Goal: Information Seeking & Learning: Learn about a topic

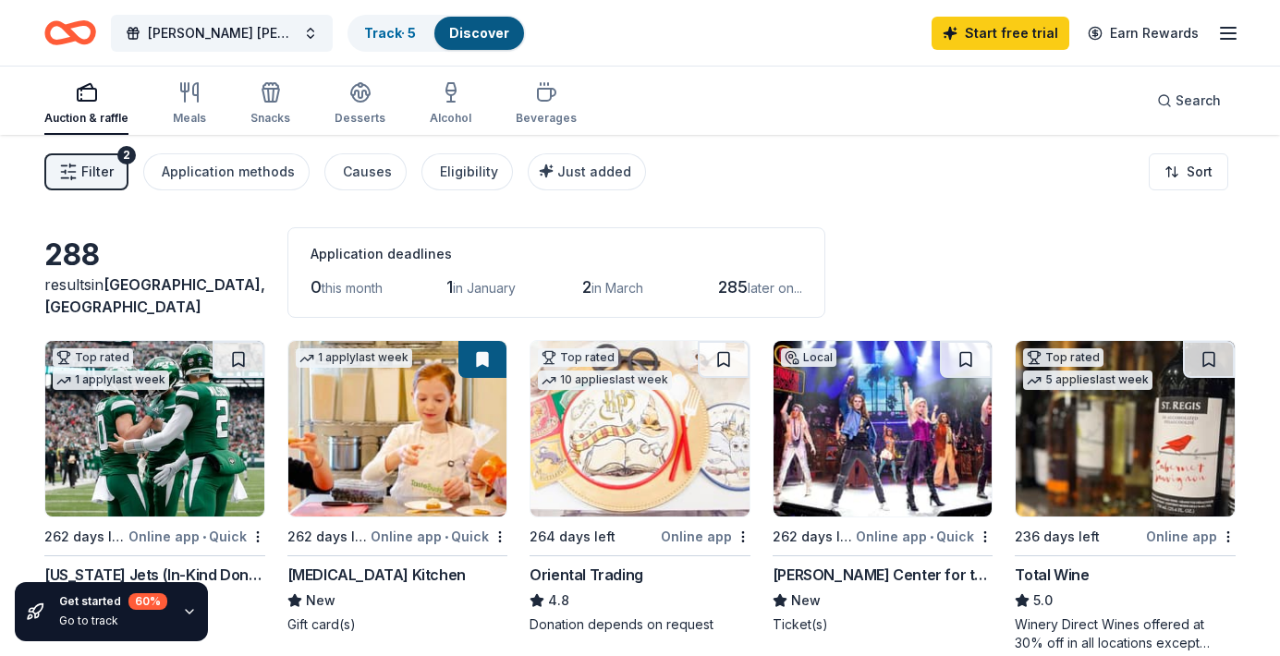
click at [723, 103] on div "Auction & raffle Meals Snacks Desserts Alcohol Beverages Search" at bounding box center [639, 101] width 1191 height 68
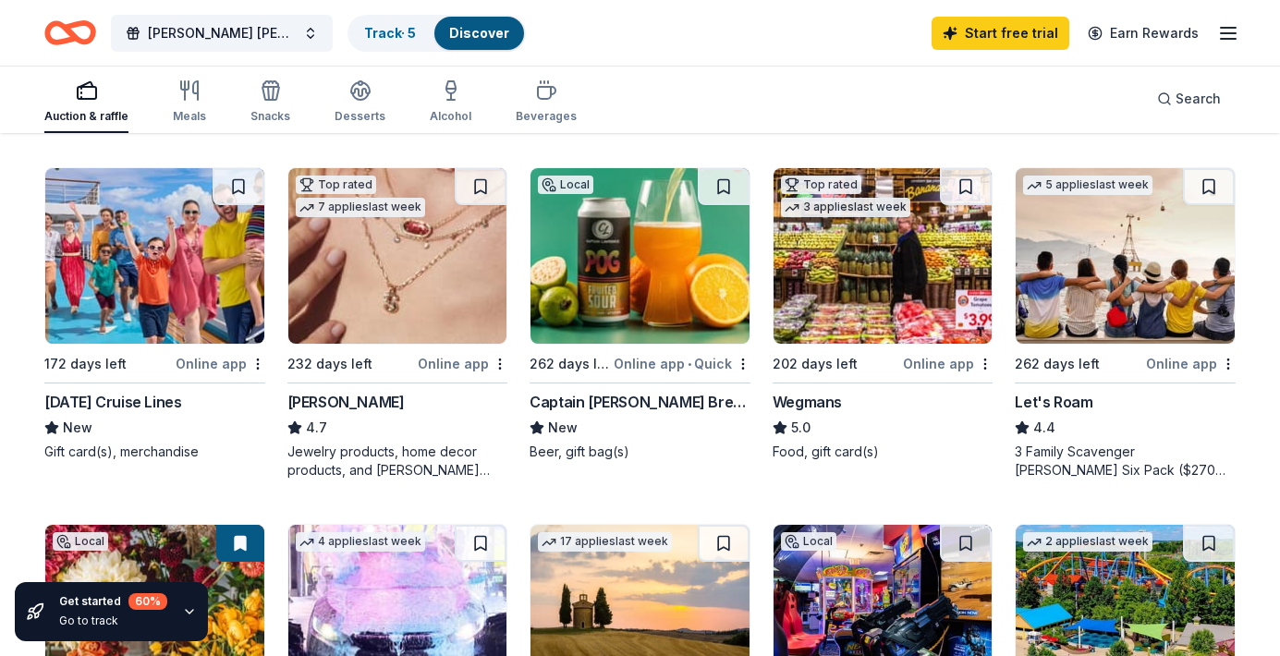
scroll to position [887, 0]
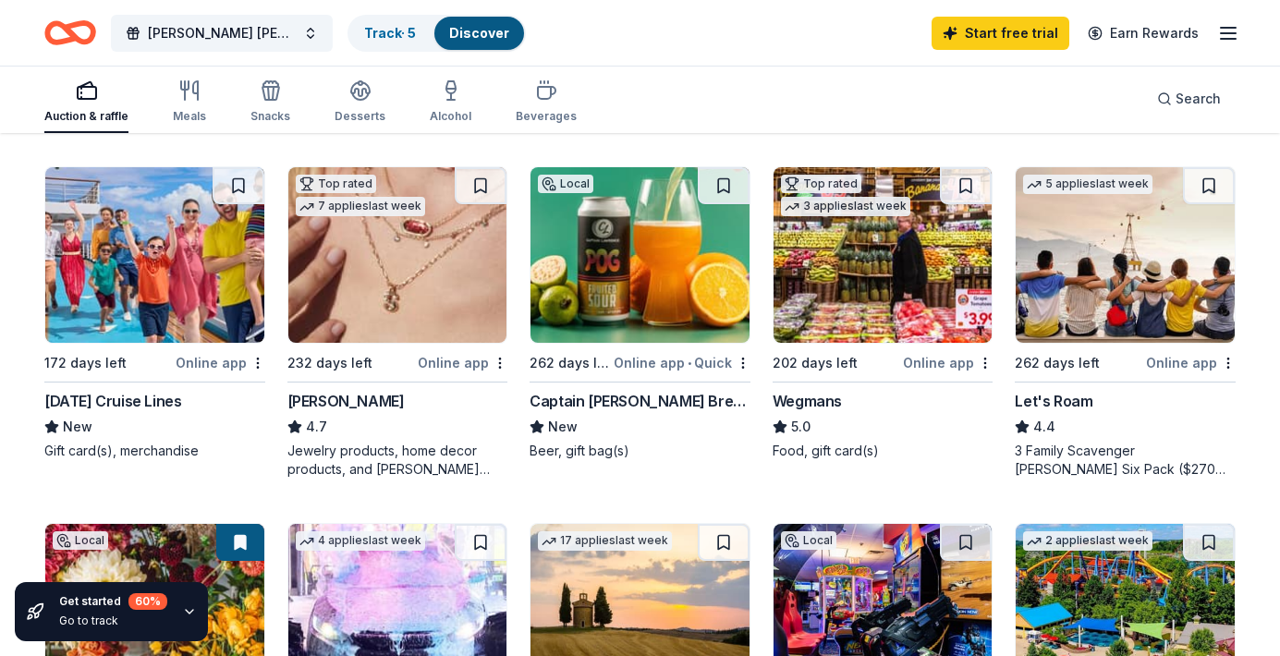
click at [131, 281] on img at bounding box center [154, 255] width 219 height 176
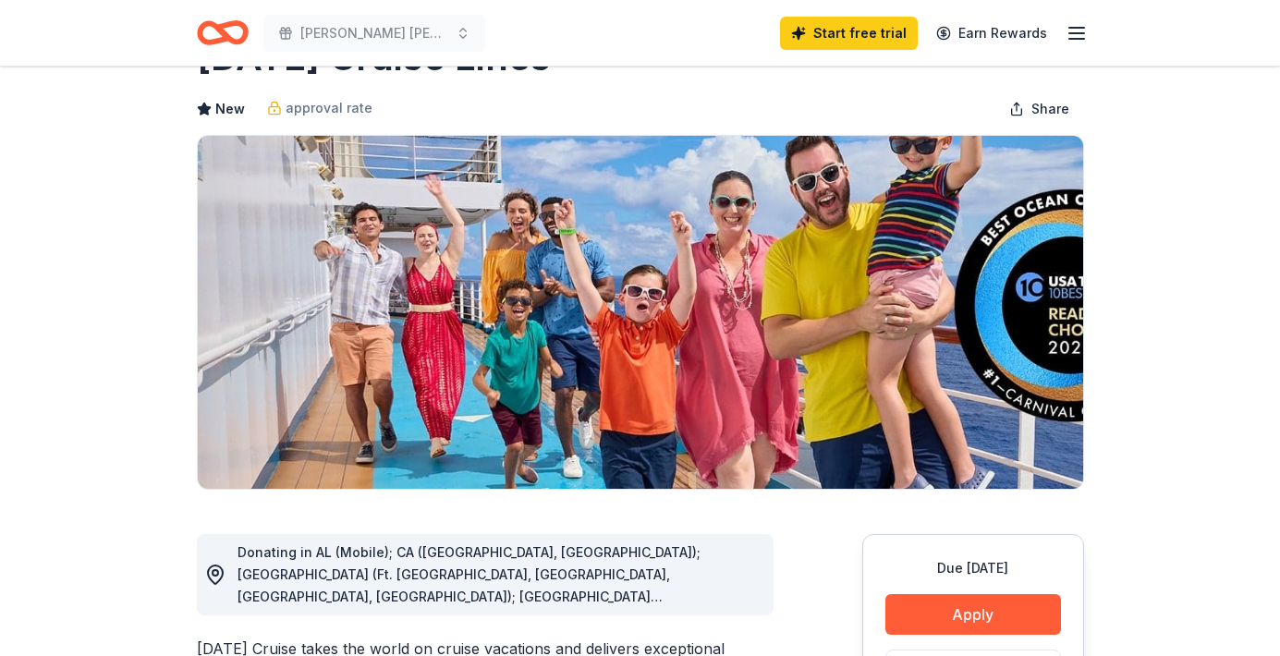
scroll to position [74, 0]
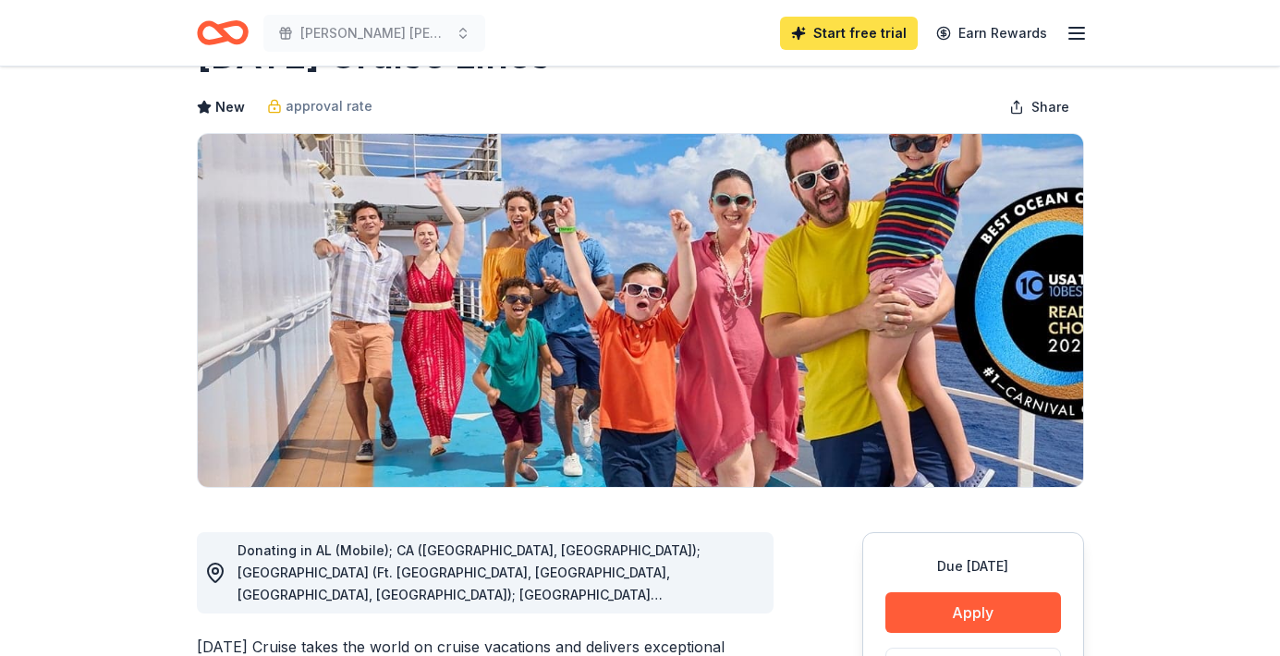
click at [880, 34] on link "Start free trial" at bounding box center [849, 33] width 138 height 33
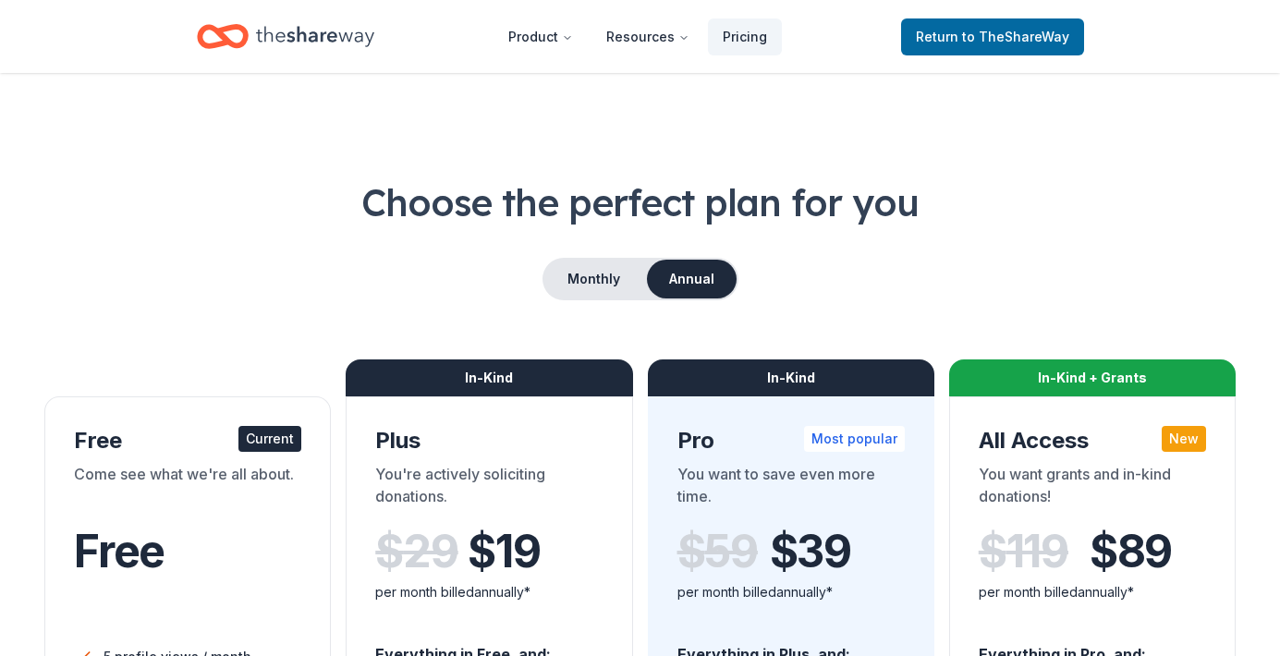
click at [261, 239] on div "Choose the perfect plan for you Monthly Annual Free Current Come see what we're…" at bounding box center [639, 665] width 1191 height 978
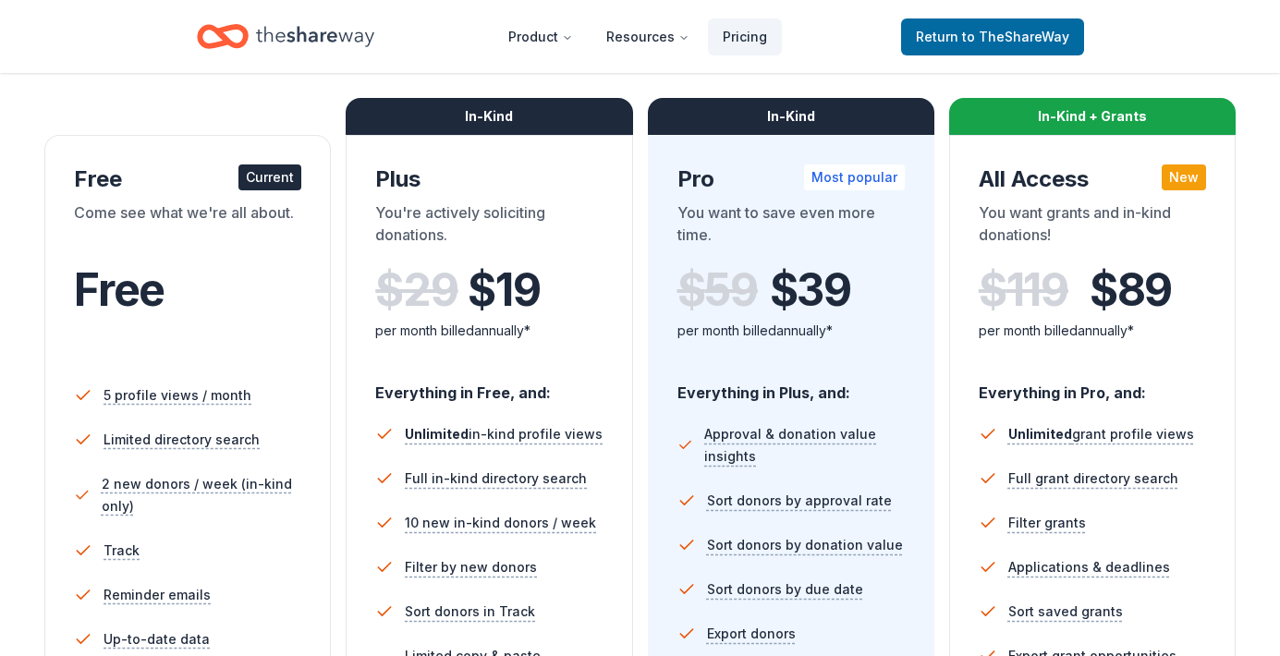
scroll to position [259, 0]
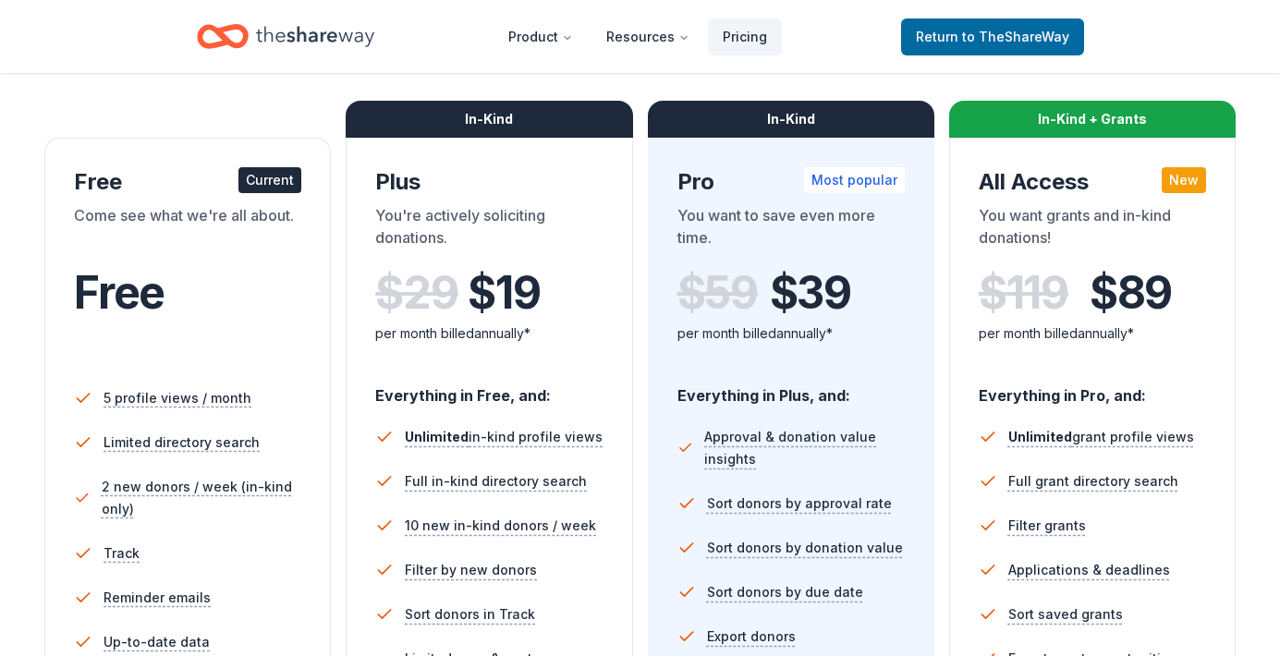
click at [475, 294] on span "$ 19" at bounding box center [504, 293] width 72 height 52
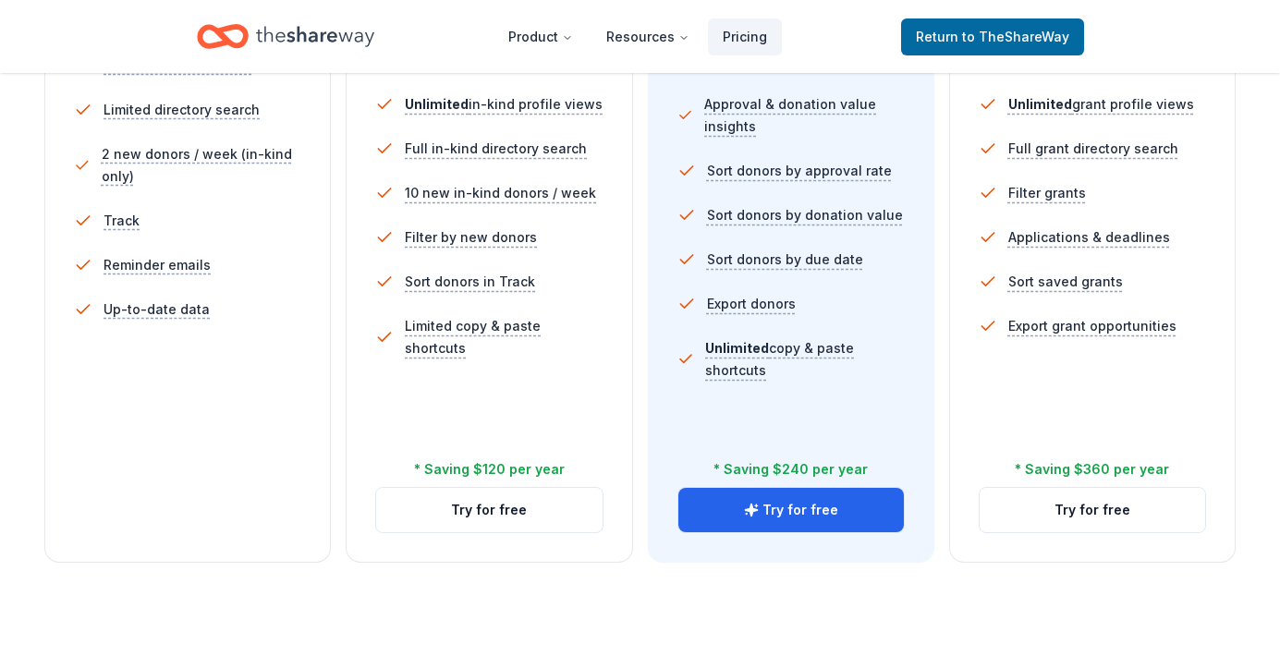
scroll to position [628, 0]
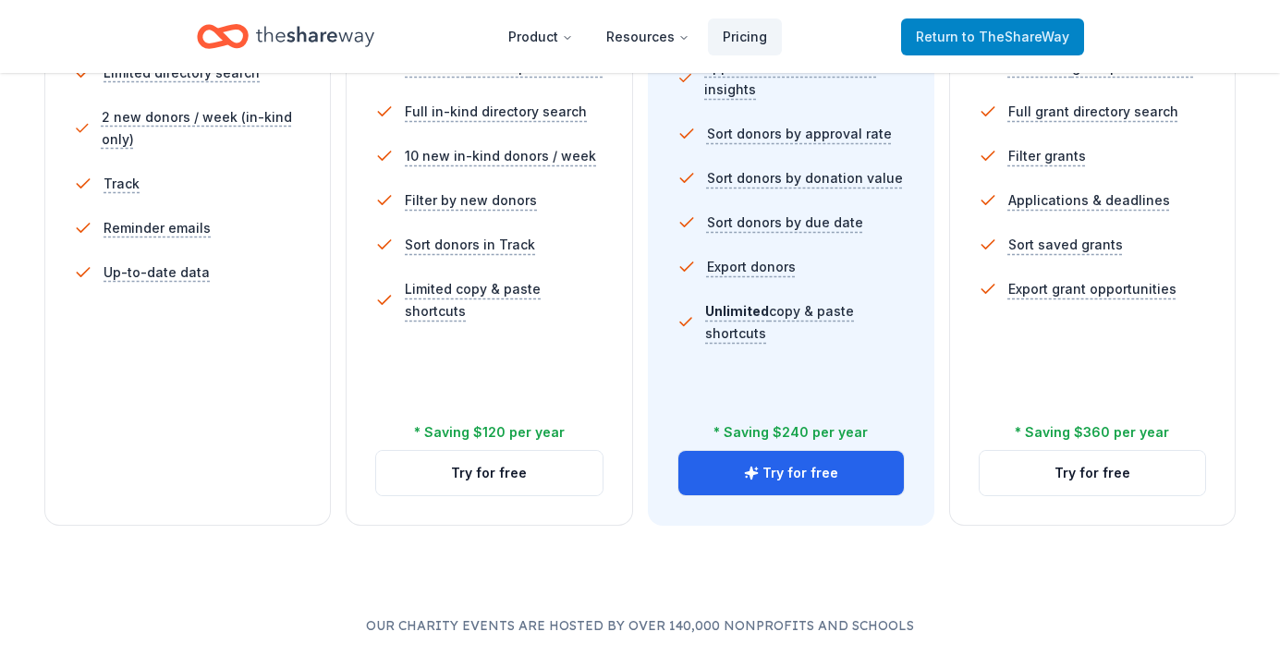
click at [982, 42] on span "to TheShareWay" at bounding box center [1015, 37] width 107 height 16
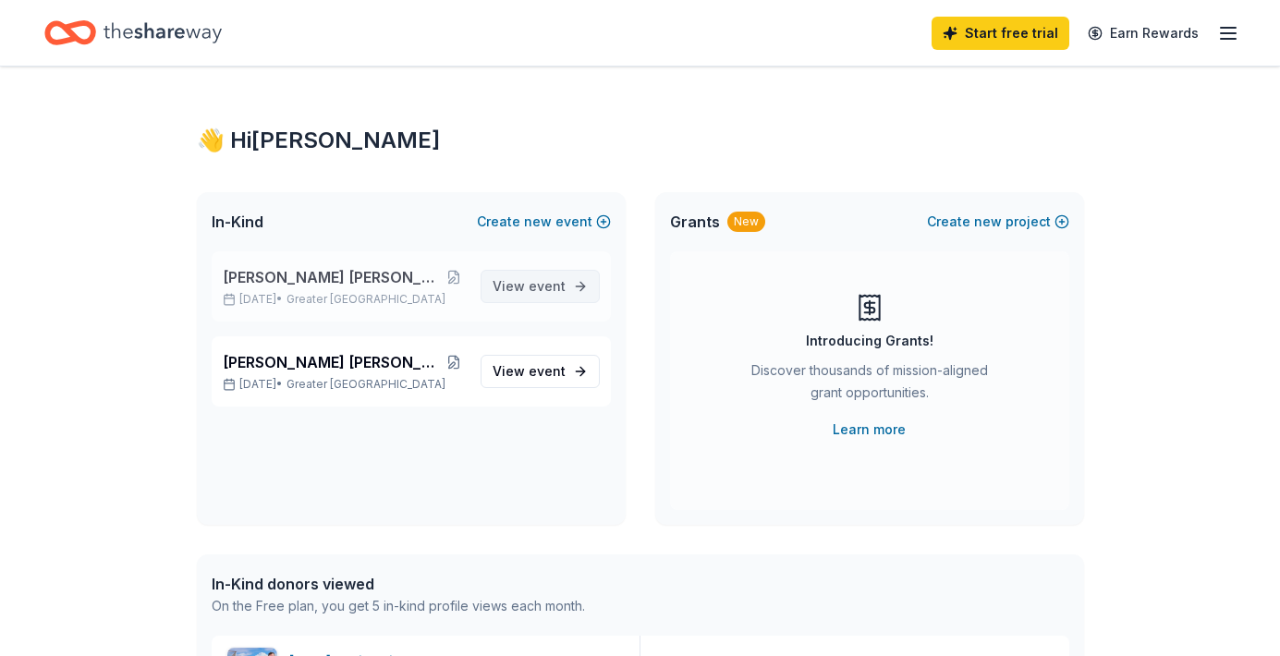
click at [536, 289] on span "event" at bounding box center [547, 286] width 37 height 16
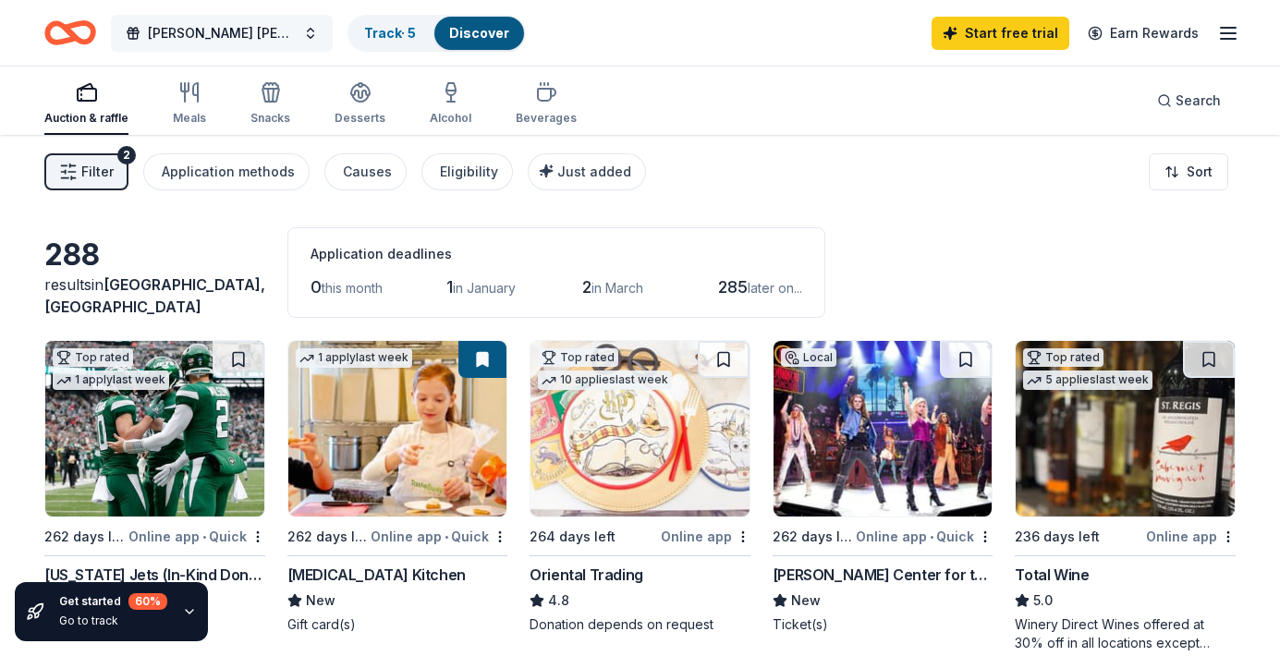
click at [250, 39] on span "[PERSON_NAME] [PERSON_NAME] Family Reunion" at bounding box center [222, 33] width 148 height 22
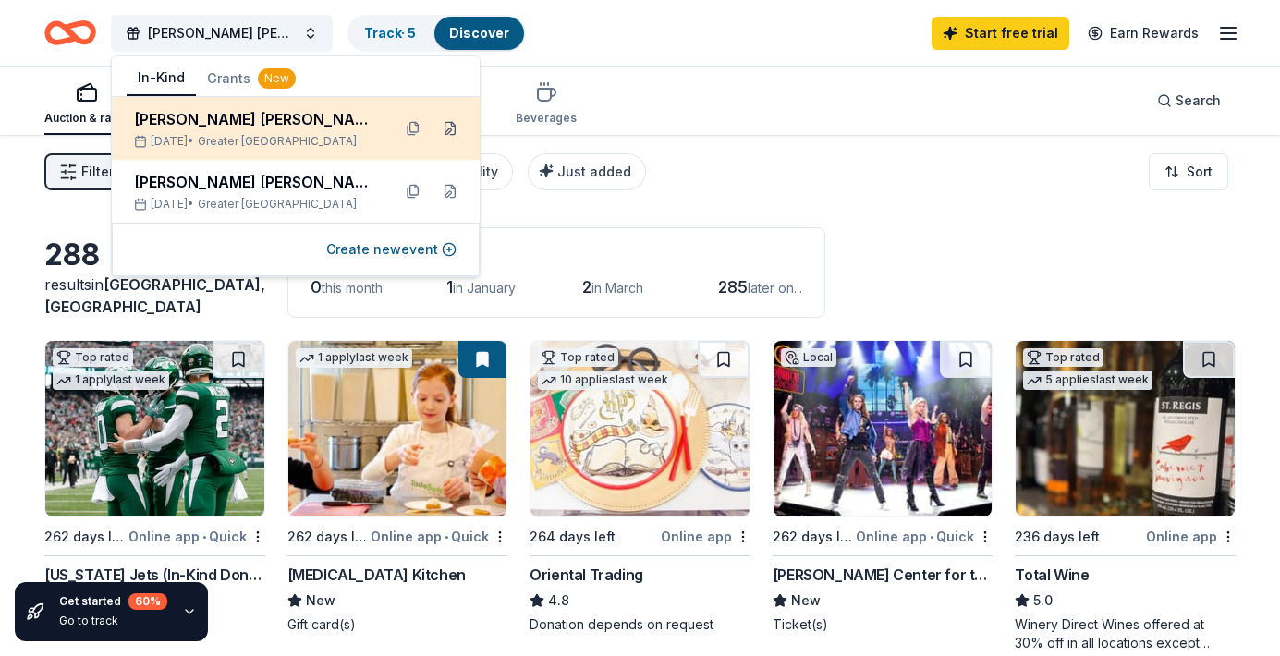
click at [450, 128] on button at bounding box center [450, 129] width 30 height 30
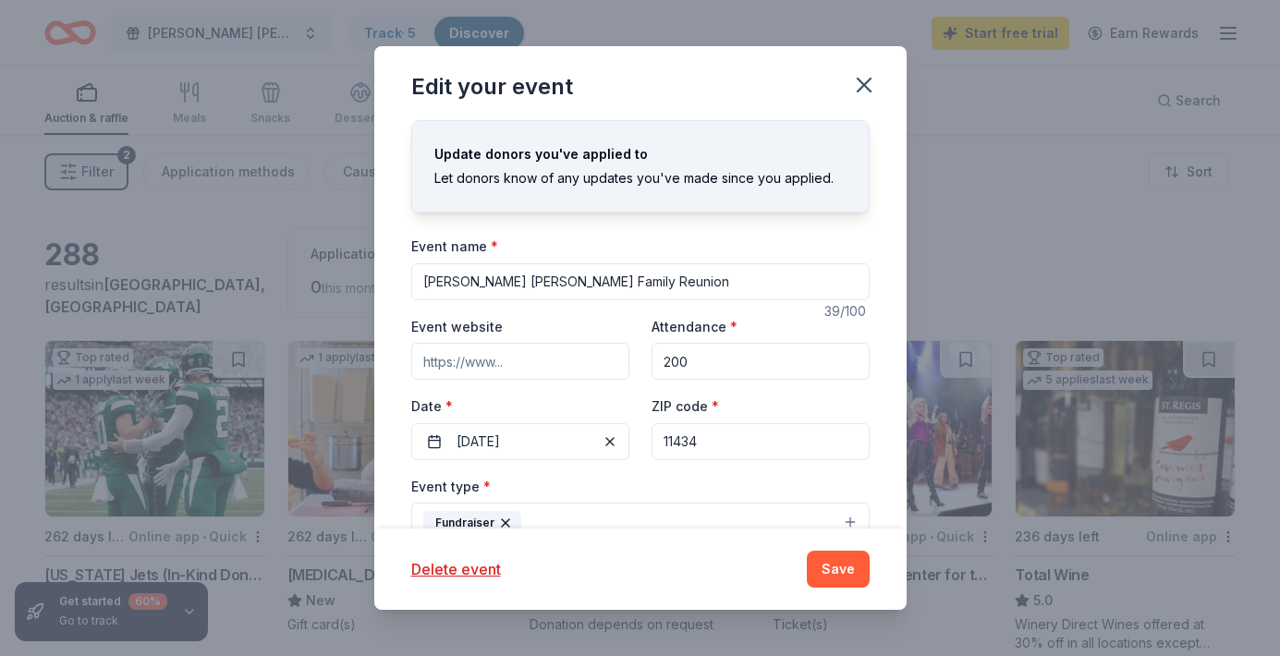
click at [880, 382] on div "Update donors you've applied to Let donors know of any updates you've made sinc…" at bounding box center [640, 324] width 532 height 408
click at [890, 335] on div "Update donors you've applied to Let donors know of any updates you've made sinc…" at bounding box center [640, 324] width 532 height 408
click at [700, 291] on input "[PERSON_NAME] [PERSON_NAME] Family Reunion" at bounding box center [640, 281] width 458 height 37
type input "[PERSON_NAME] [PERSON_NAME] Family Reunion Fundraiser"
click at [545, 444] on button "[DATE]" at bounding box center [520, 441] width 218 height 37
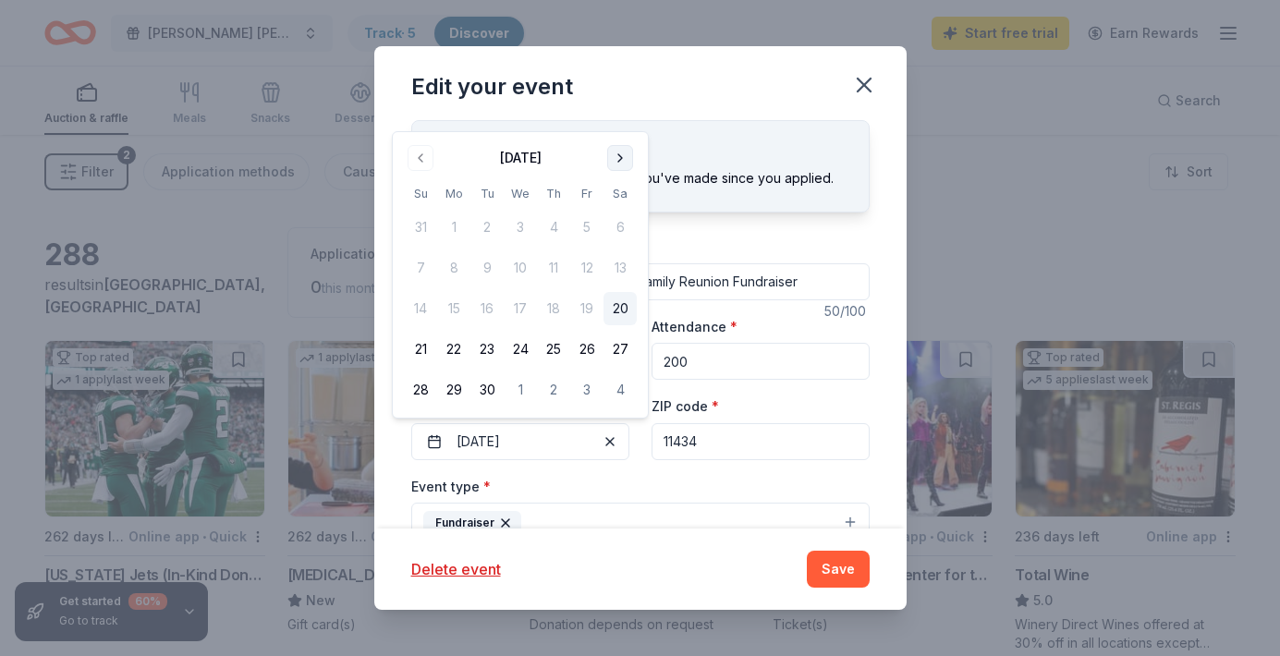
click at [620, 163] on button "Go to next month" at bounding box center [620, 158] width 26 height 26
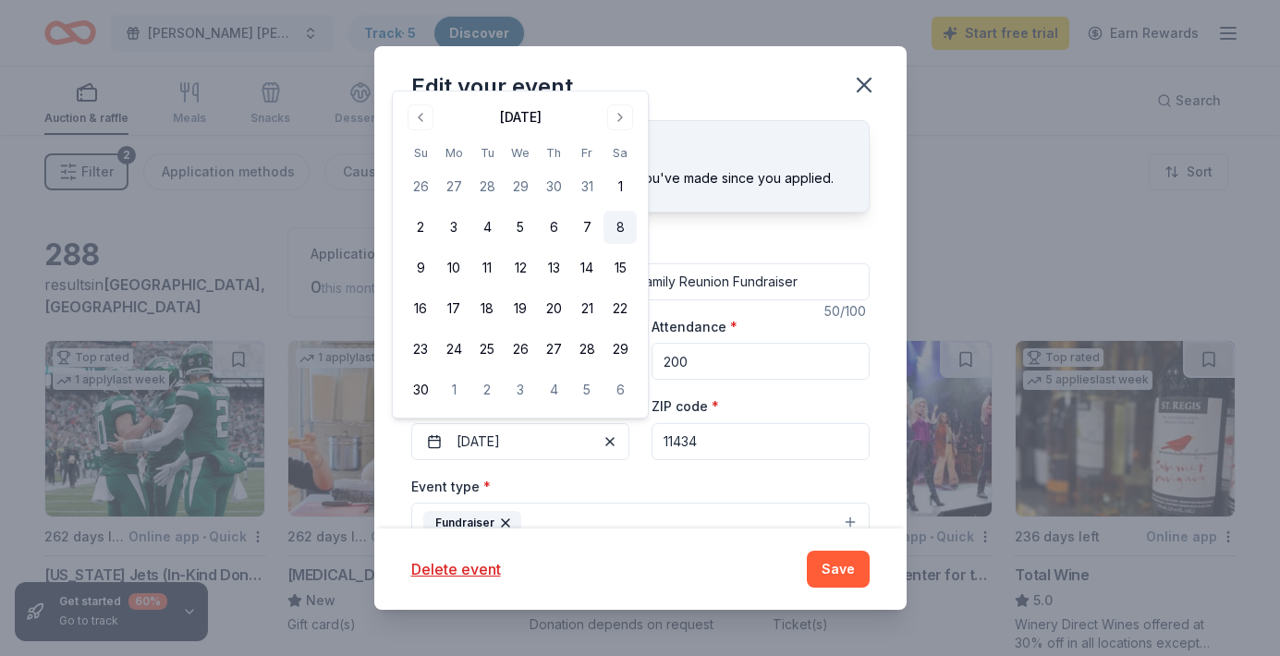
click at [616, 233] on button "8" at bounding box center [619, 227] width 33 height 33
click at [839, 567] on button "Save" at bounding box center [838, 569] width 63 height 37
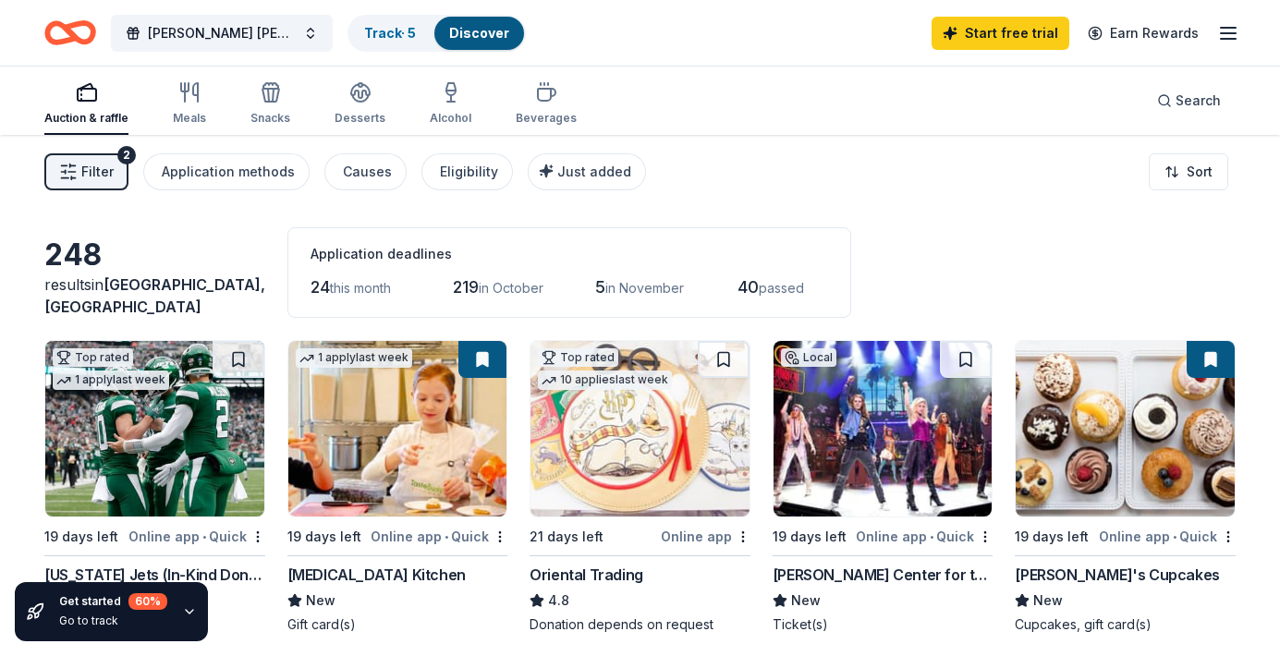
click at [961, 185] on div "Filter 2 Application methods Causes Eligibility Just added Sort" at bounding box center [640, 172] width 1280 height 74
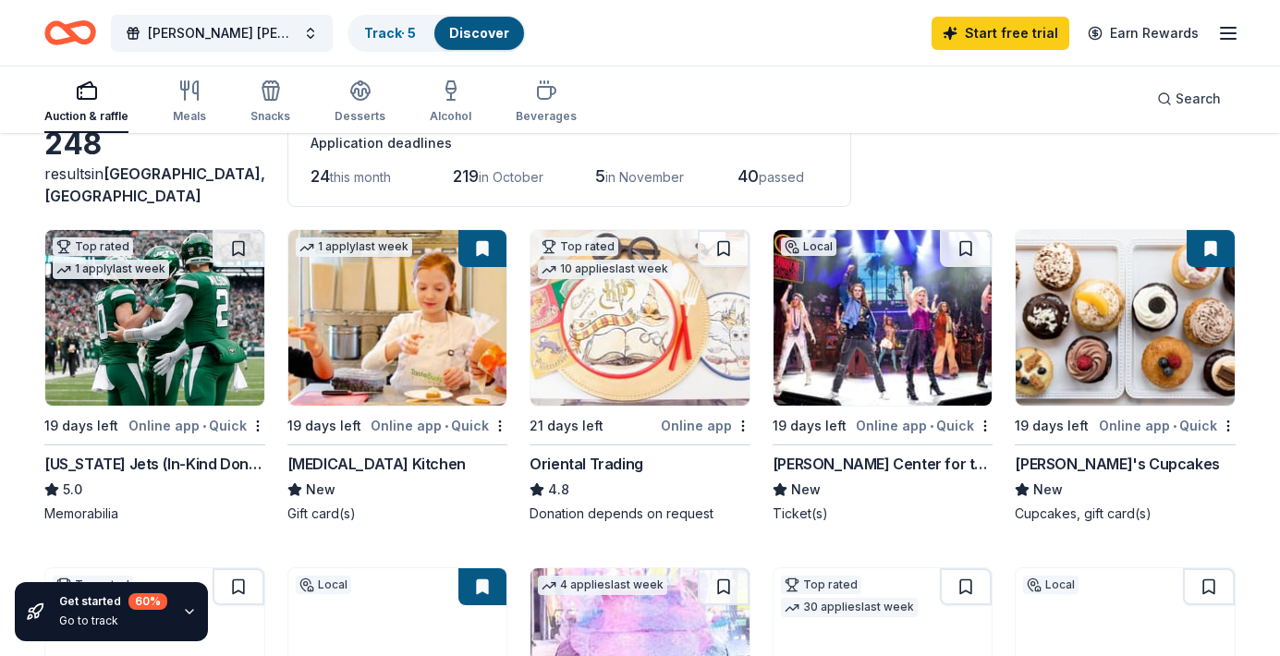
scroll to position [148, 0]
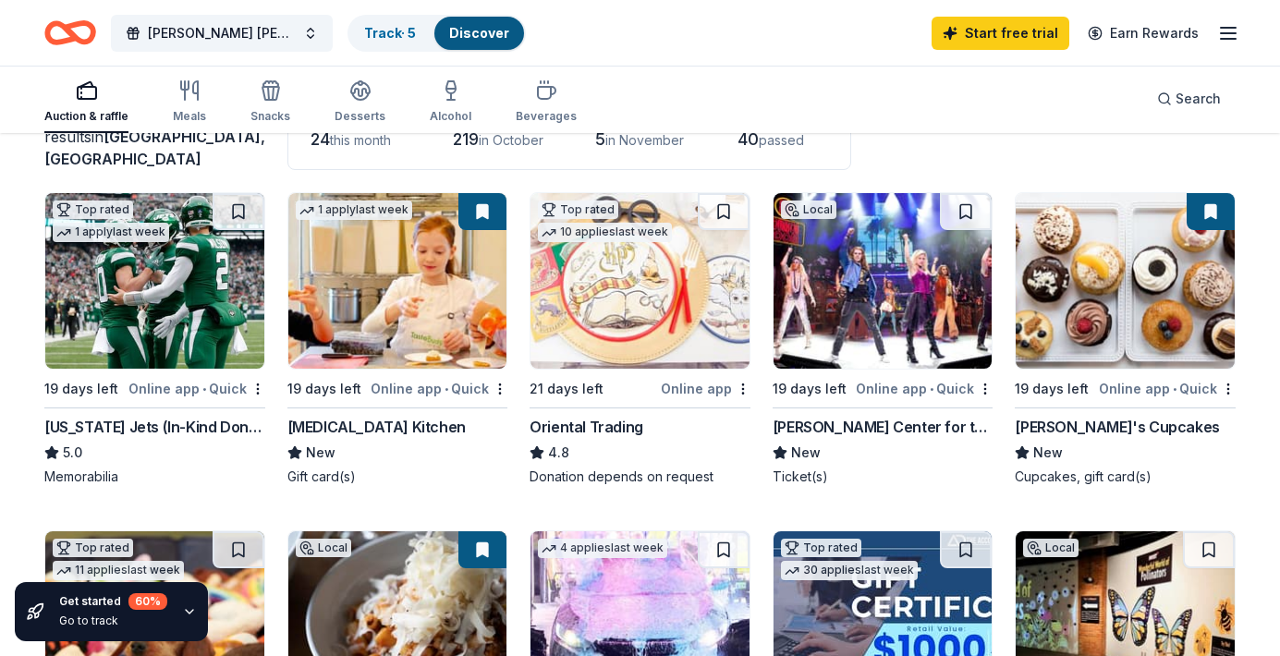
click at [632, 283] on img at bounding box center [639, 281] width 219 height 176
click at [239, 49] on button "[PERSON_NAME] [PERSON_NAME] Family Reunion Fundraiser" at bounding box center [222, 33] width 222 height 37
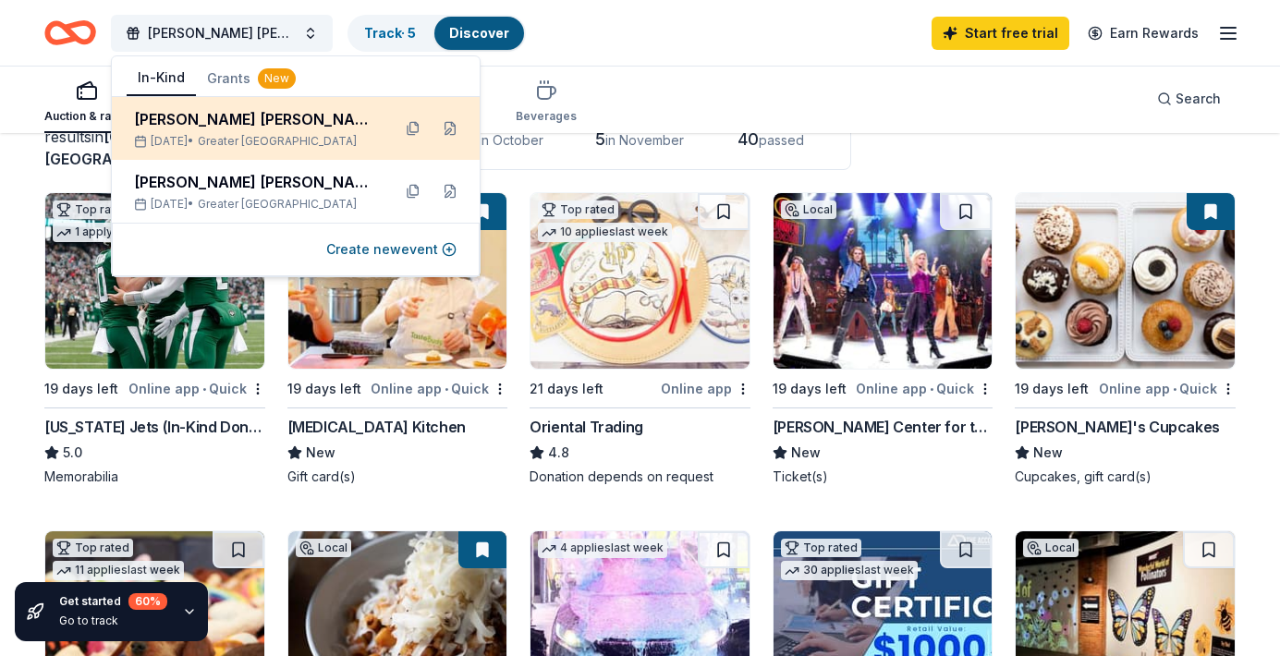
click at [281, 125] on div "[PERSON_NAME] [PERSON_NAME] Family Reunion Fundraiser" at bounding box center [255, 119] width 242 height 22
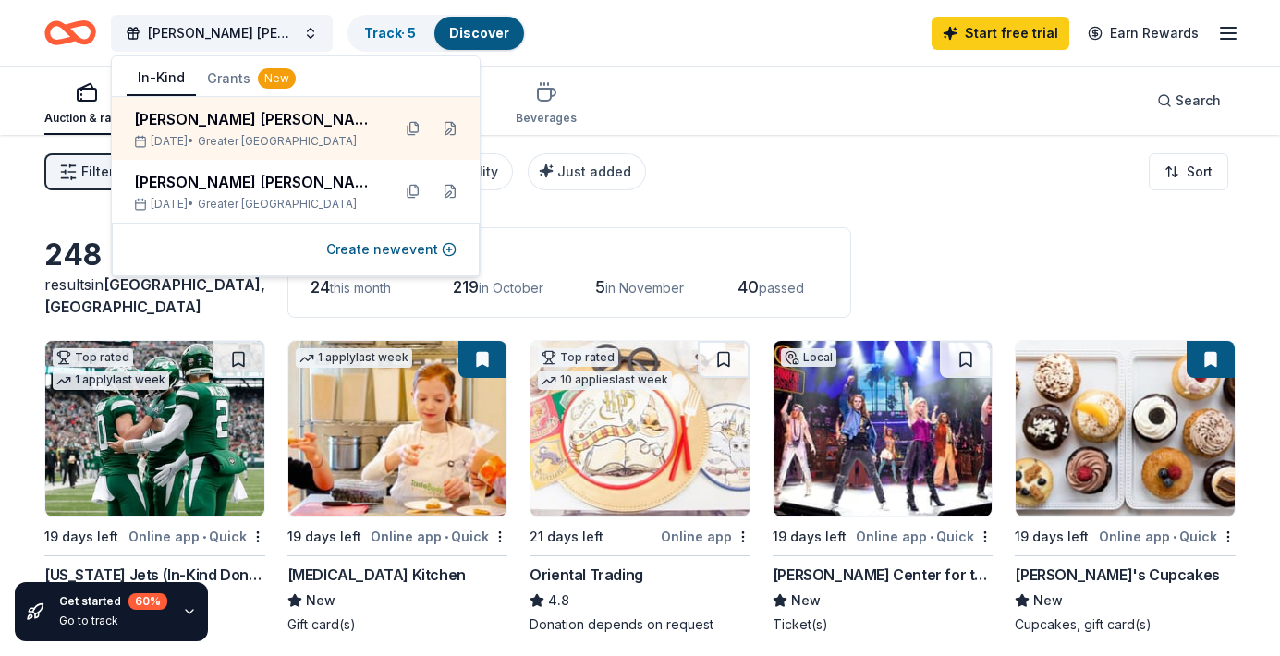
click at [358, 294] on span "this month" at bounding box center [360, 288] width 61 height 16
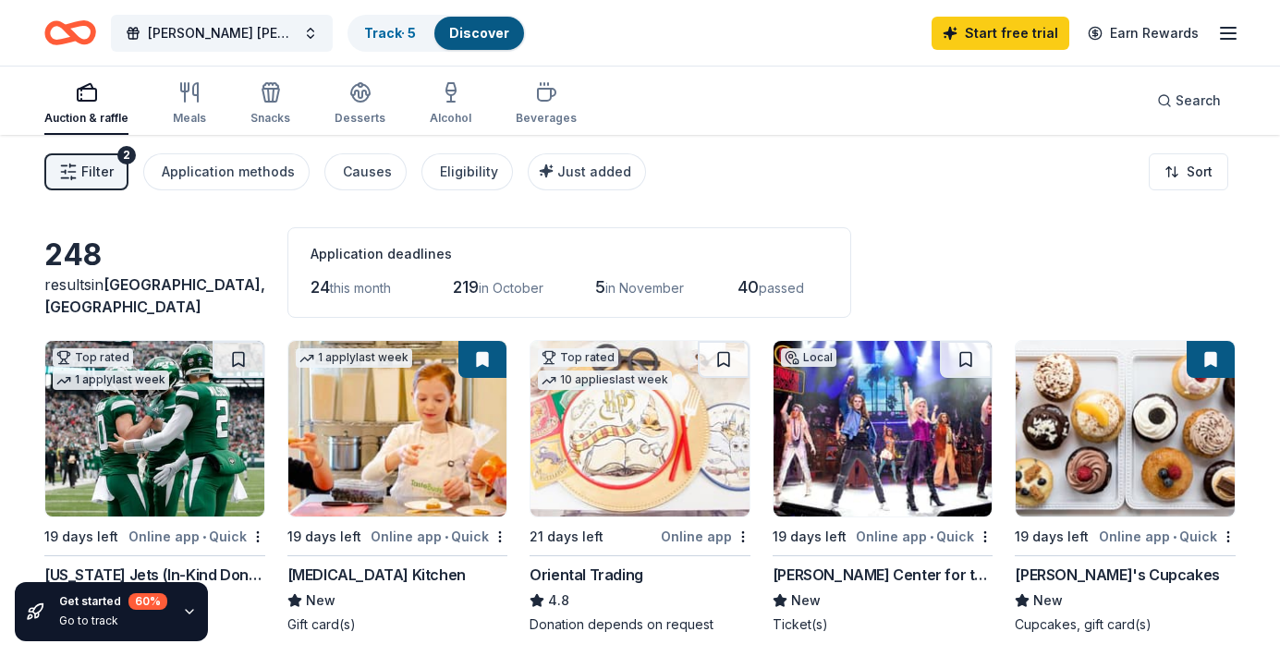
click at [358, 294] on span "this month" at bounding box center [360, 288] width 61 height 16
click at [329, 286] on span "24" at bounding box center [319, 286] width 19 height 19
click at [973, 208] on div "Filter 2 Application methods Causes Eligibility Just added Sort" at bounding box center [640, 172] width 1280 height 74
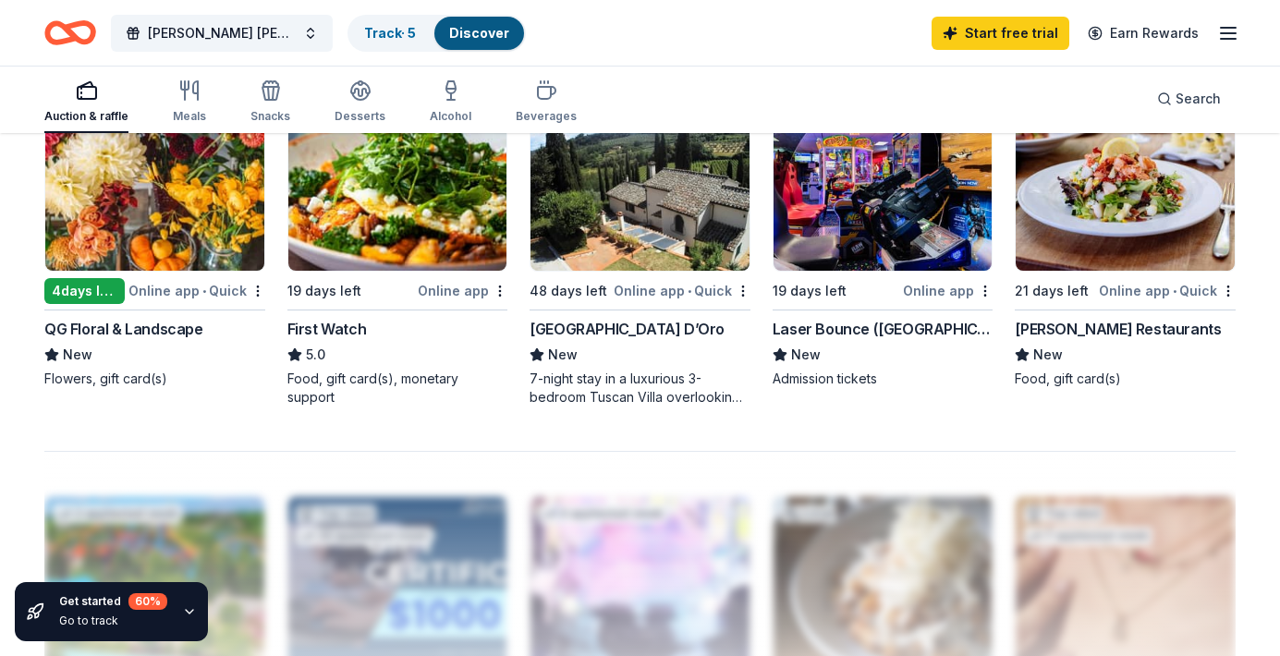
scroll to position [1294, 0]
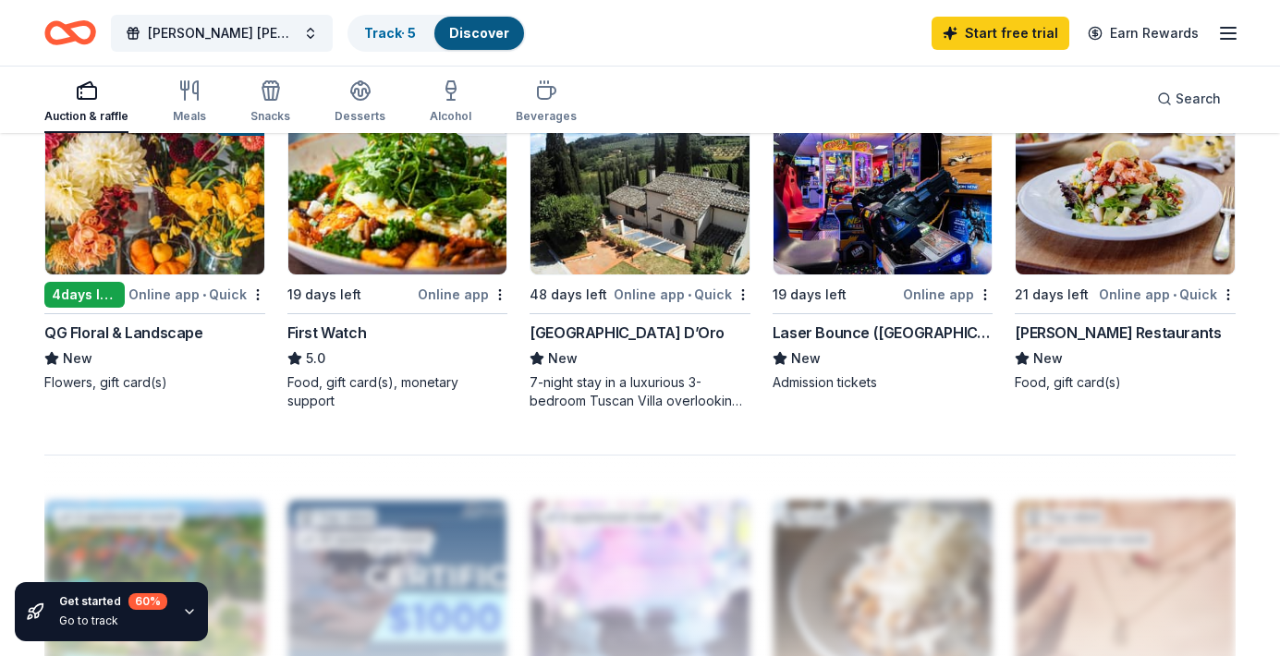
click at [901, 209] on img at bounding box center [882, 187] width 219 height 176
click at [1264, 166] on div "248 results in [GEOGRAPHIC_DATA], [GEOGRAPHIC_DATA] Application deadlines 24 th…" at bounding box center [640, 18] width 1280 height 2354
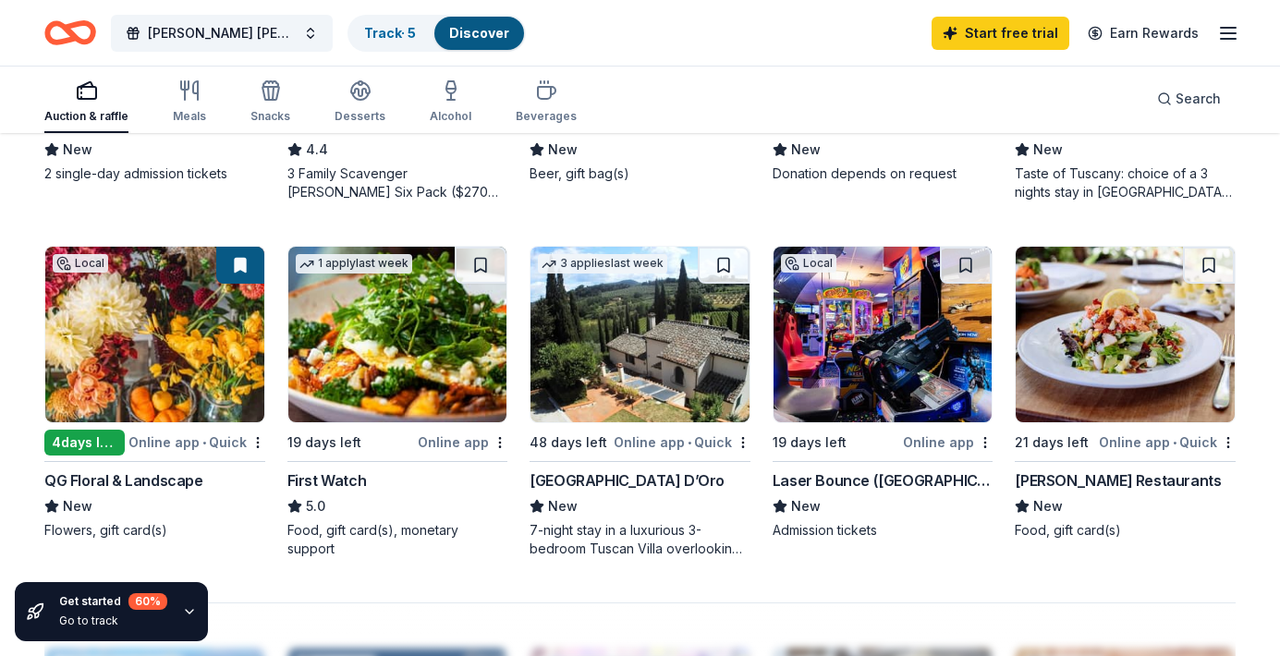
scroll to position [1109, 0]
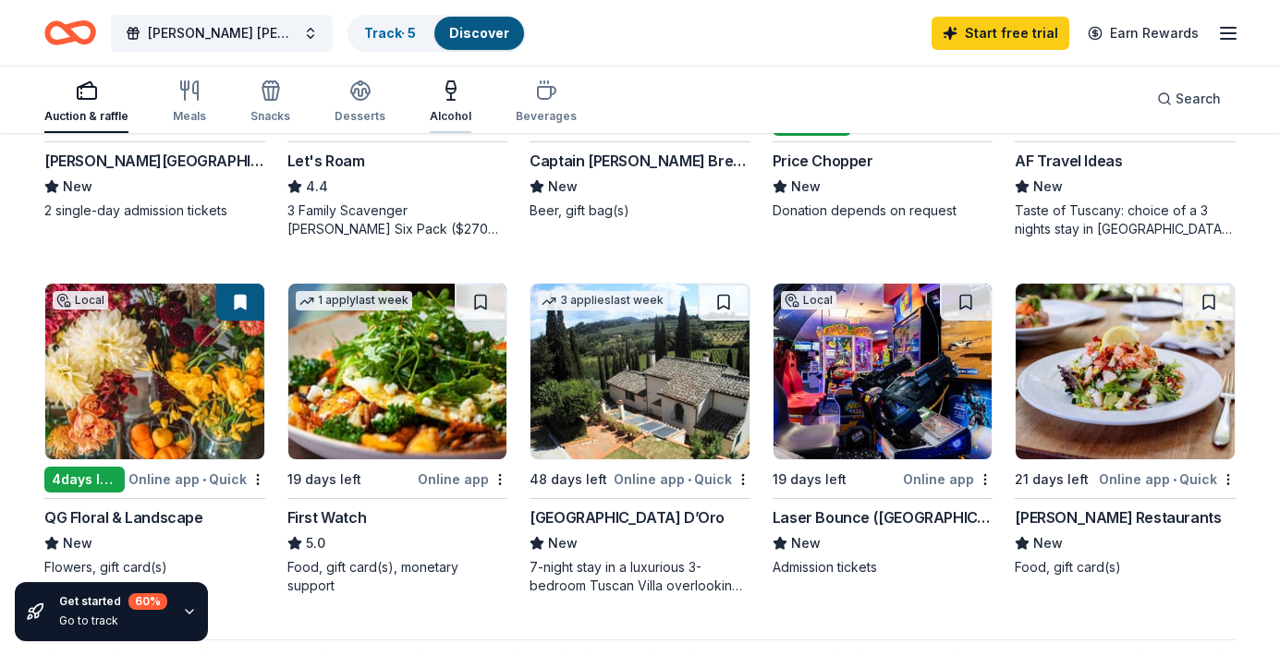
click at [447, 100] on icon "button" at bounding box center [450, 100] width 7 height 0
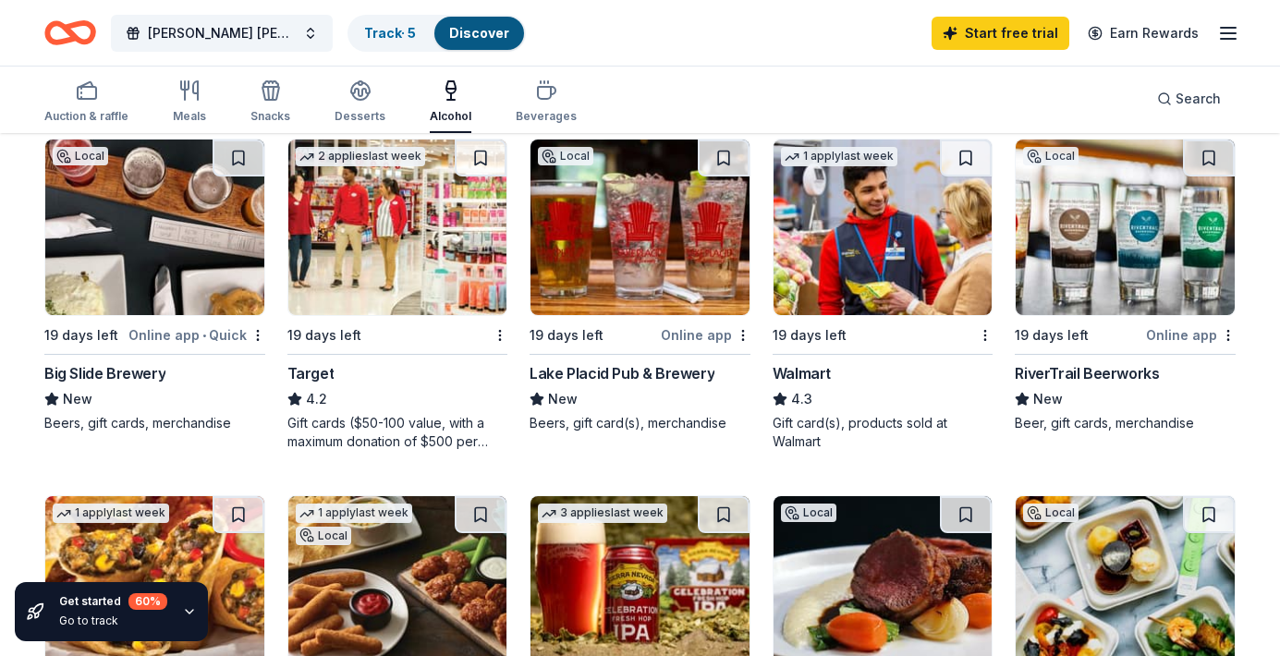
scroll to position [924, 0]
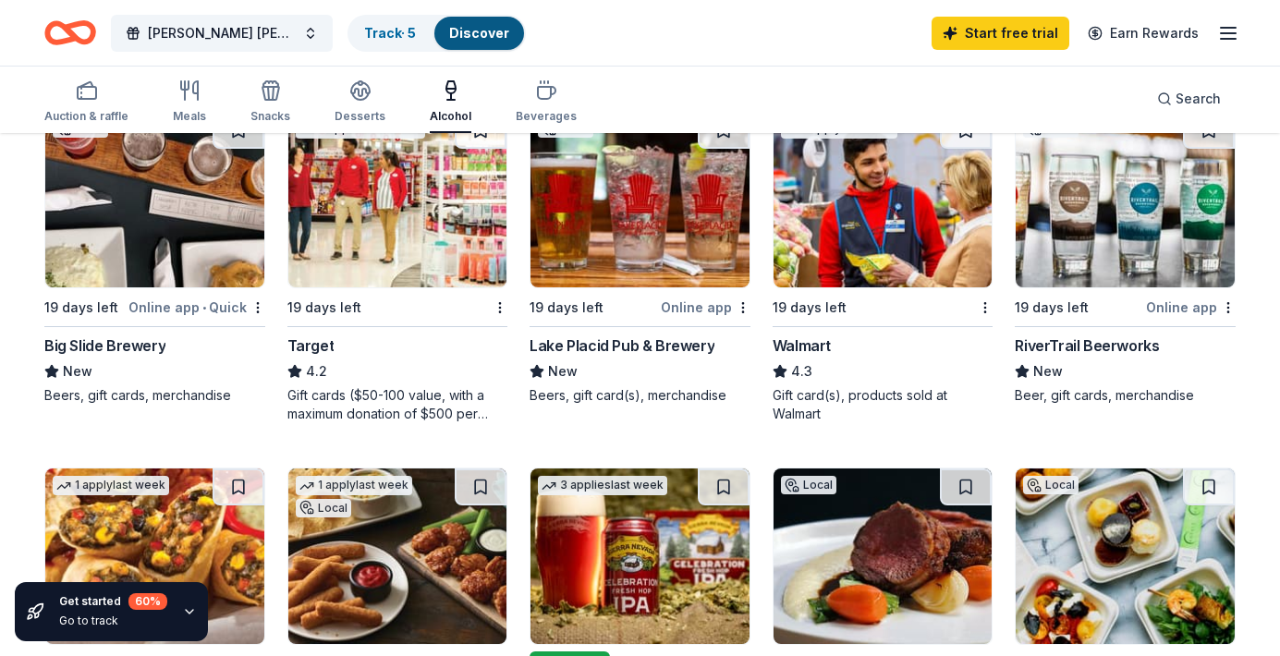
click at [860, 237] on img at bounding box center [882, 200] width 219 height 176
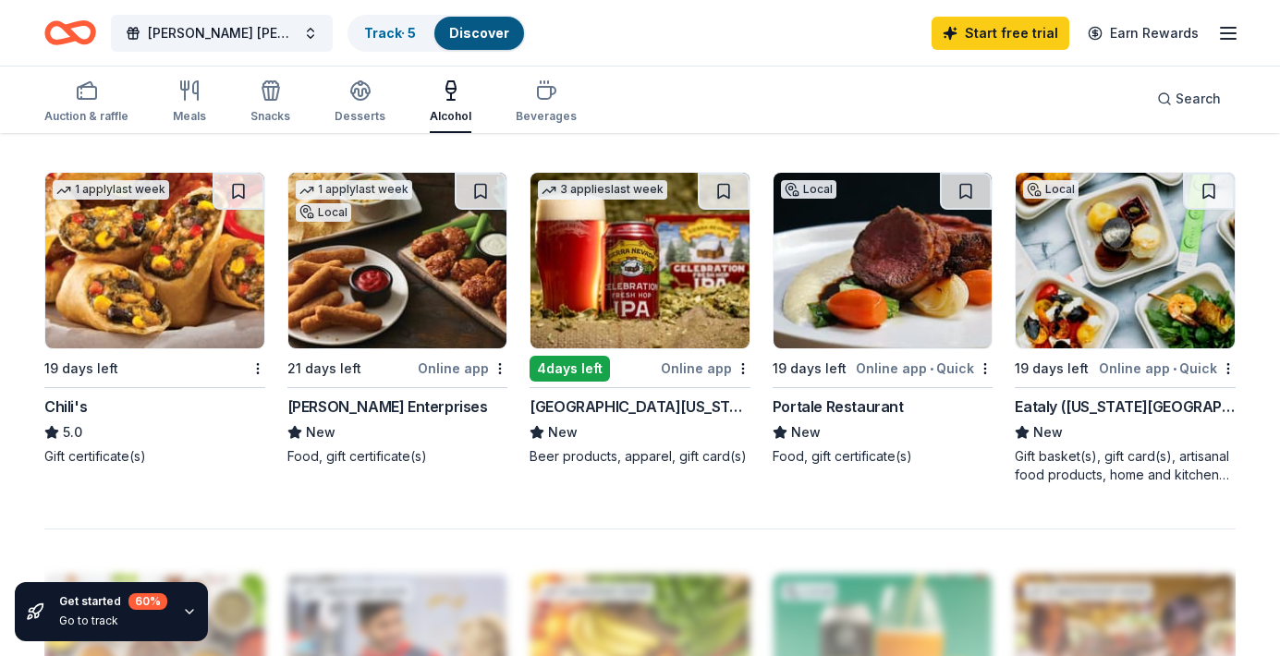
scroll to position [1183, 0]
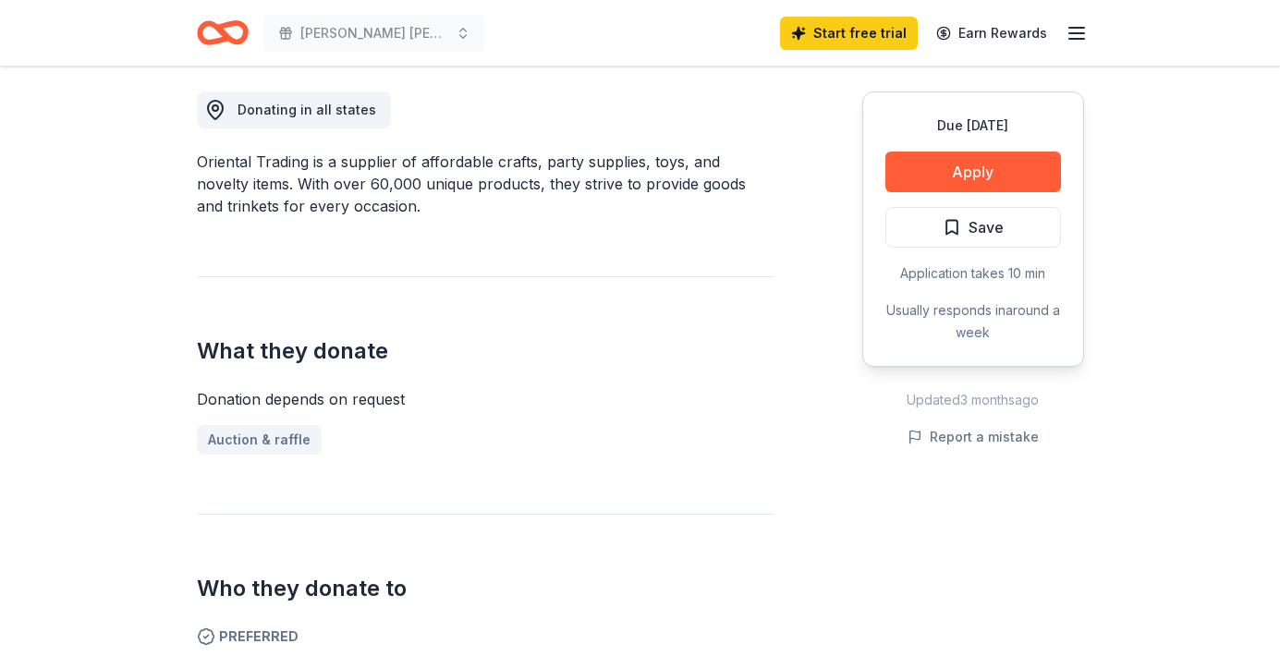
scroll to position [517, 0]
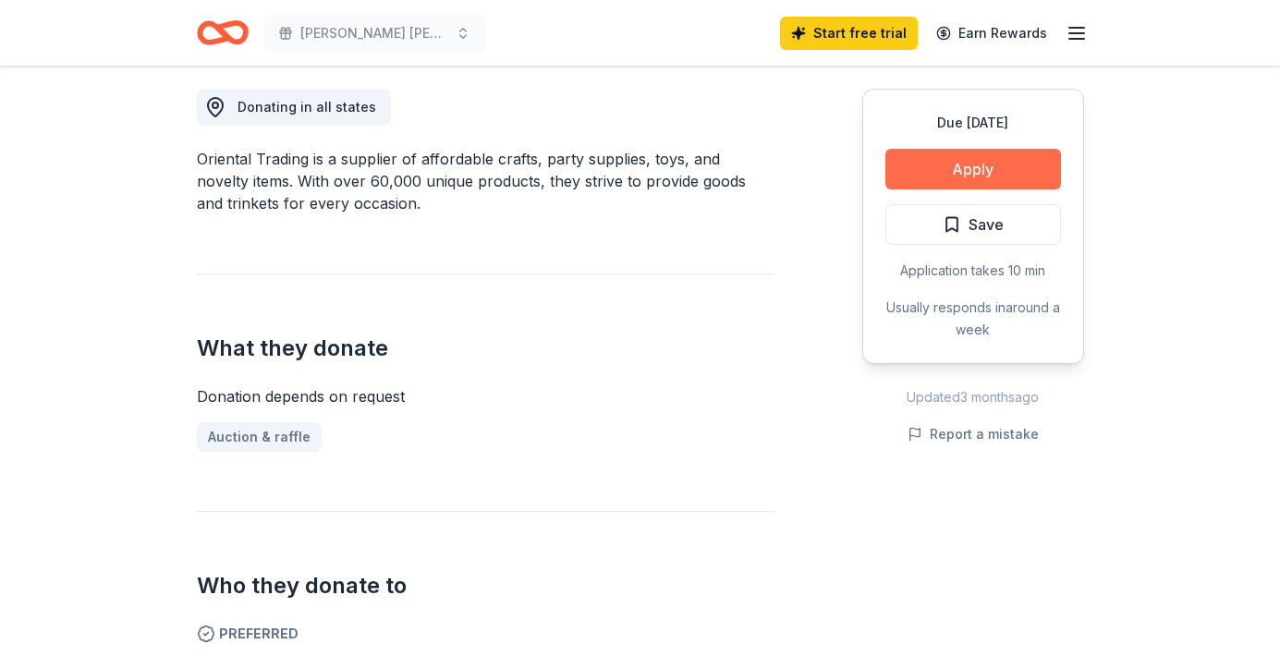
click at [950, 167] on button "Apply" at bounding box center [973, 169] width 176 height 41
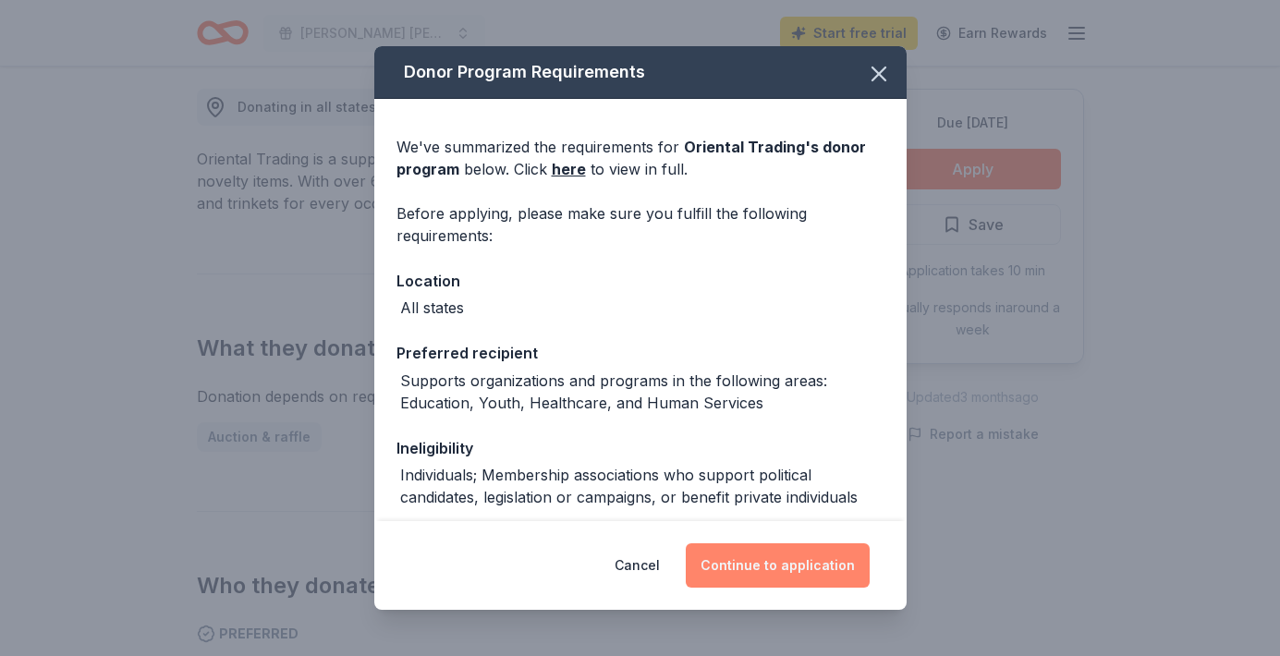
click at [771, 557] on button "Continue to application" at bounding box center [778, 565] width 184 height 44
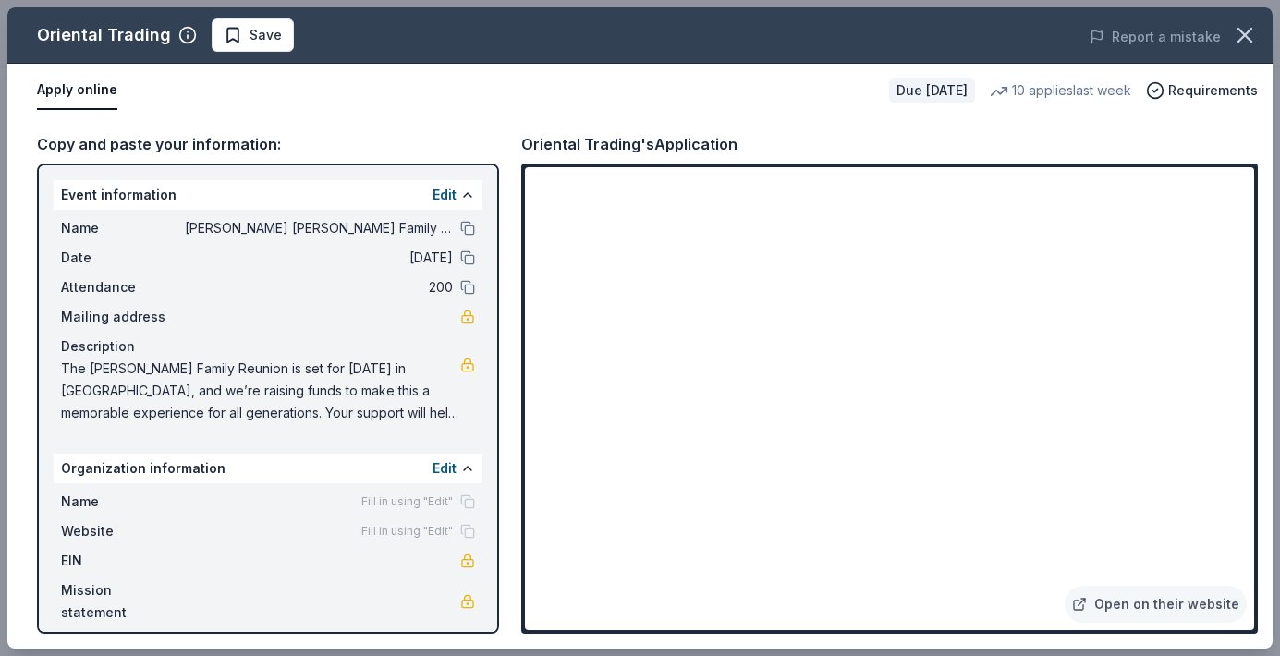
click at [435, 407] on span "The Andrews-Richardson-Ragin Family Reunion is set for July 2026 in New Orleans…" at bounding box center [260, 391] width 399 height 67
click at [862, 116] on div "Apply online Due in 21 days 10 applies last week Requirements" at bounding box center [639, 91] width 1265 height 54
click at [399, 110] on div "Apply online Due in 21 days 10 applies last week Requirements" at bounding box center [639, 91] width 1265 height 54
click at [353, 402] on span "The Andrews-Richardson-Ragin Family Reunion is set for July 2026 in New Orleans…" at bounding box center [260, 391] width 399 height 67
click at [464, 225] on button at bounding box center [467, 228] width 15 height 15
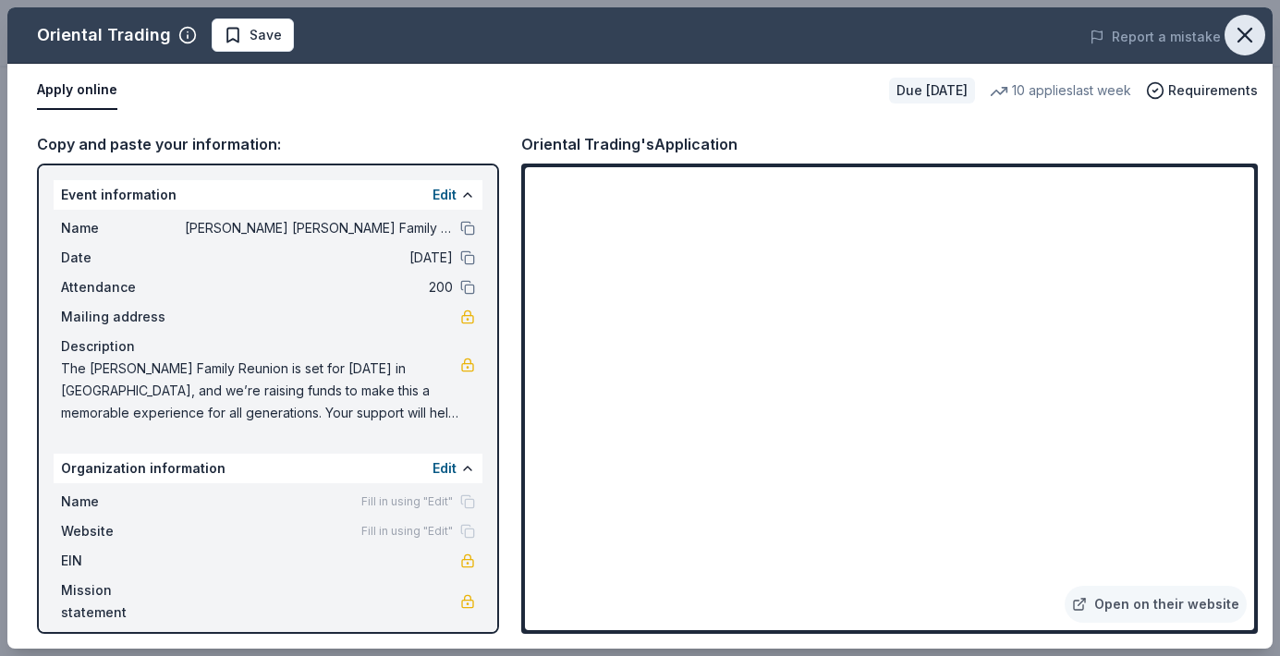
click at [1243, 43] on icon "button" at bounding box center [1245, 35] width 26 height 26
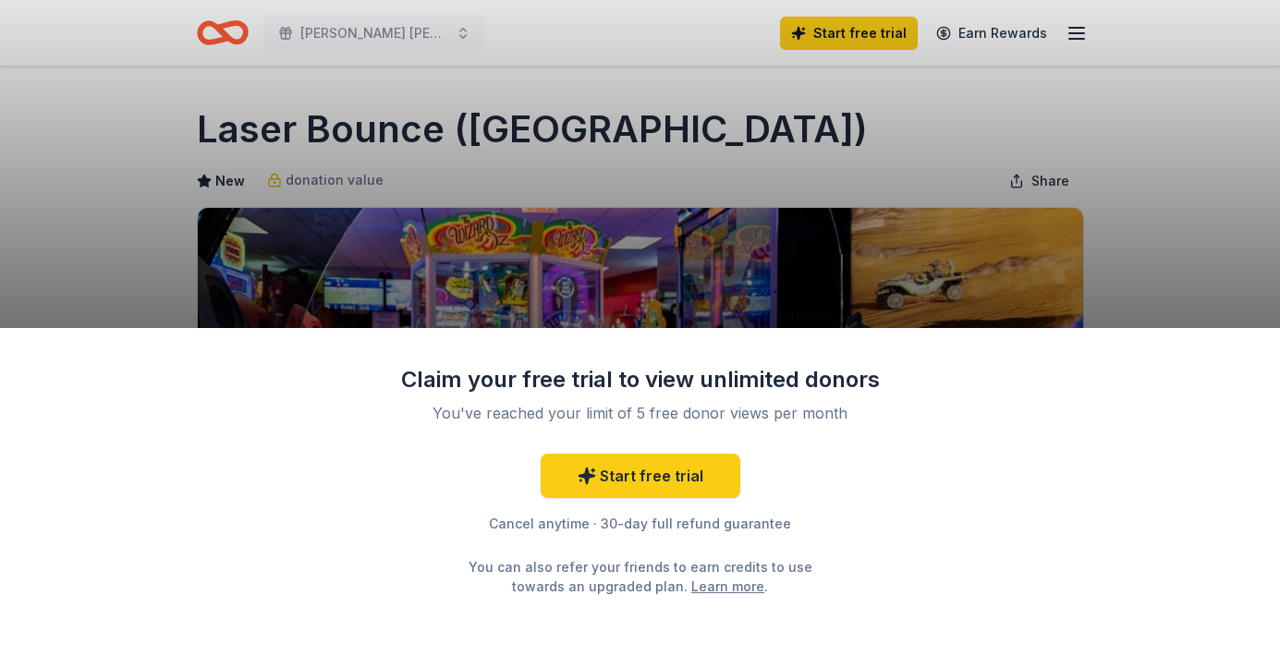
click at [152, 257] on div "Claim your free trial to view unlimited donors You've reached your limit of 5 f…" at bounding box center [640, 328] width 1280 height 656
click at [88, 261] on div "Claim your free trial to view unlimited donors You've reached your limit of 5 f…" at bounding box center [640, 328] width 1280 height 656
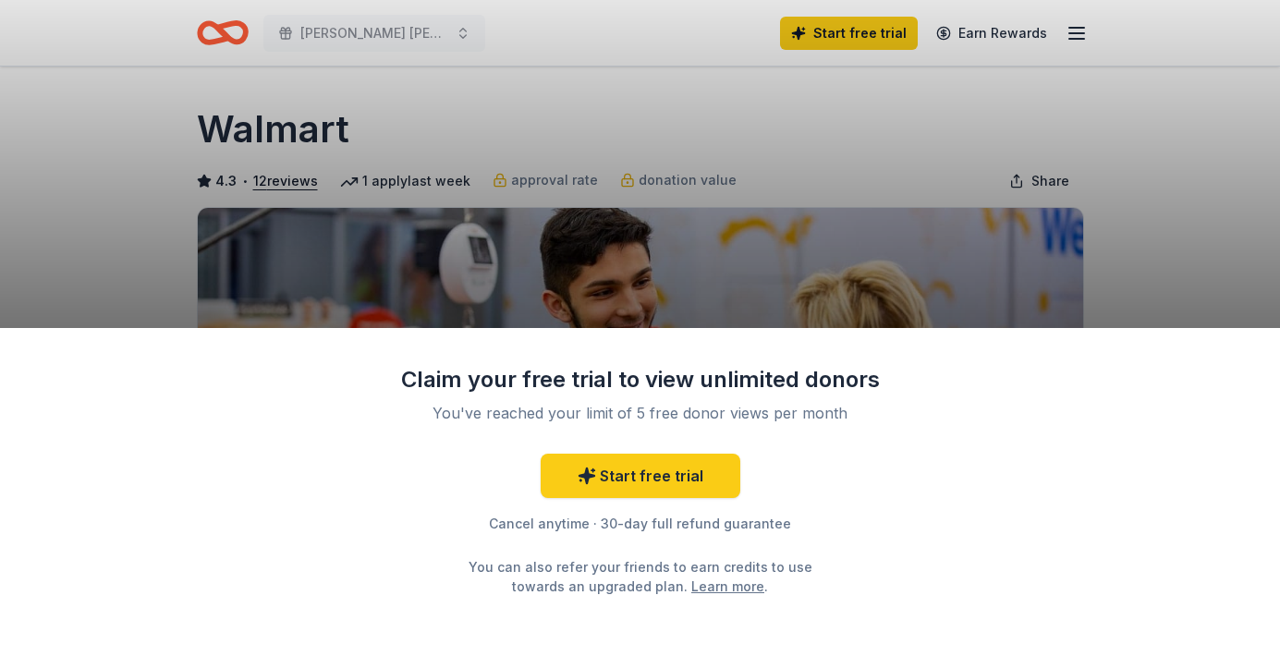
click at [106, 292] on div "Claim your free trial to view unlimited donors You've reached your limit of 5 f…" at bounding box center [640, 328] width 1280 height 656
